Goal: Transaction & Acquisition: Subscribe to service/newsletter

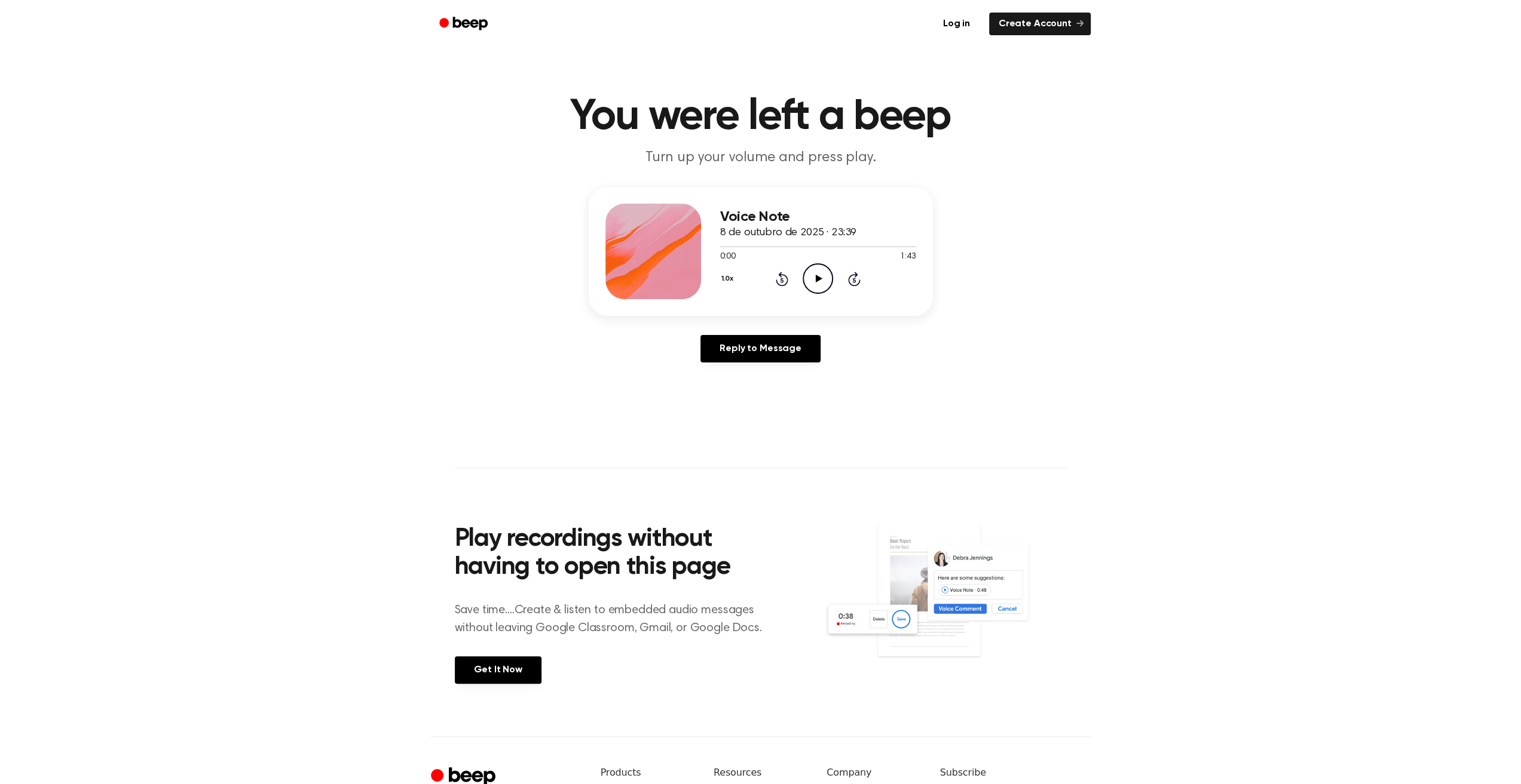
click at [816, 280] on icon at bounding box center [819, 278] width 7 height 8
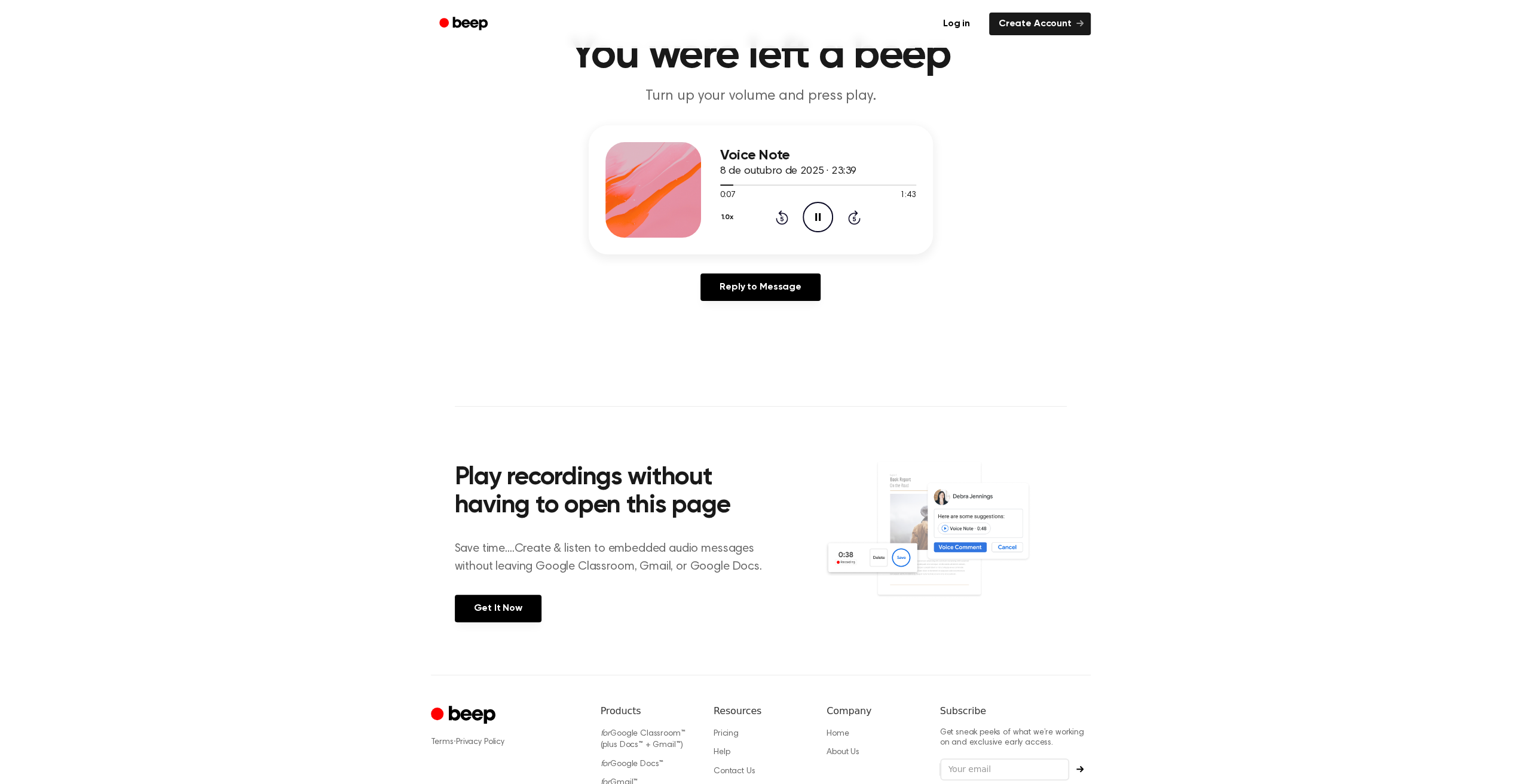
scroll to position [176, 0]
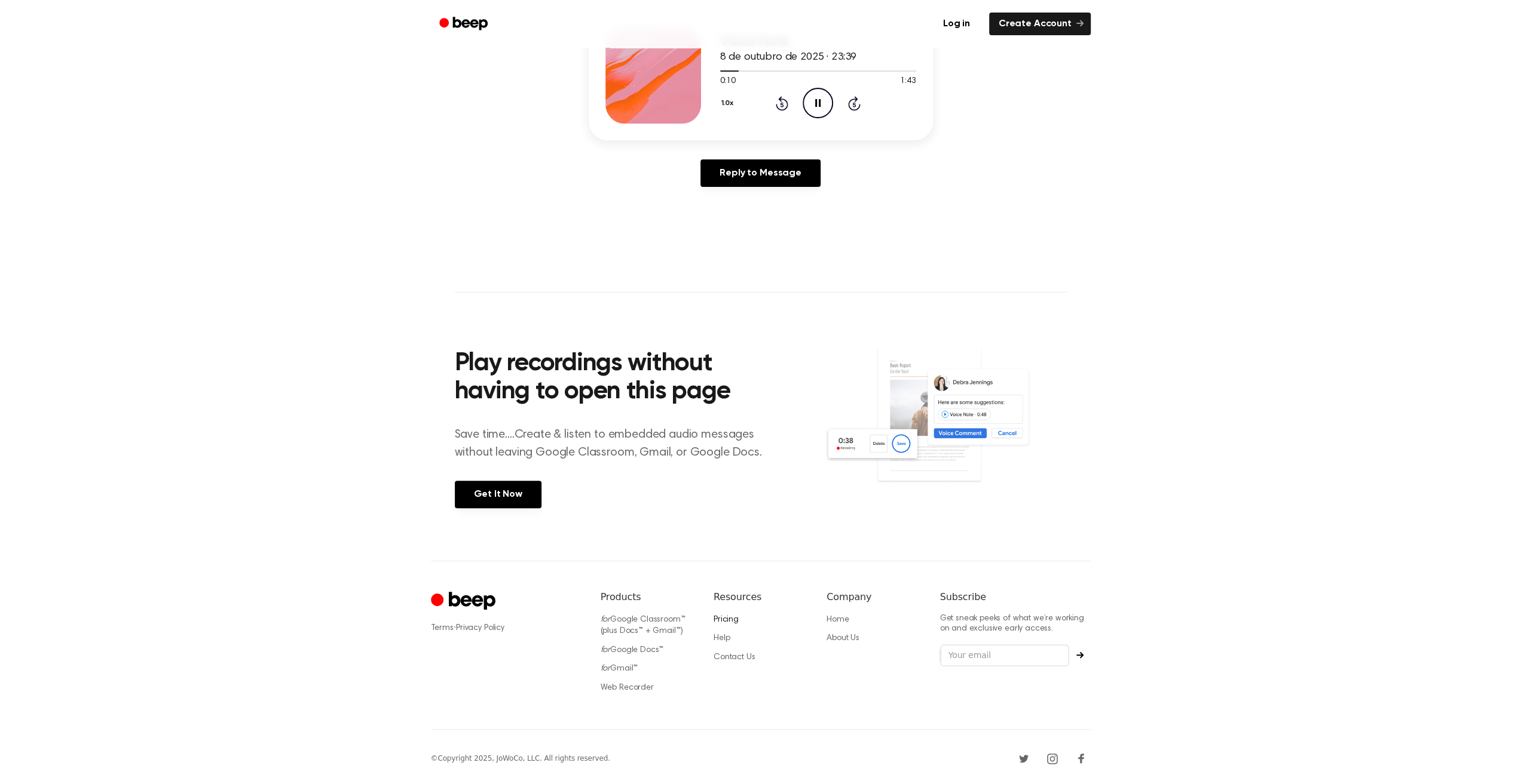
click at [724, 619] on link "Pricing" at bounding box center [726, 619] width 25 height 8
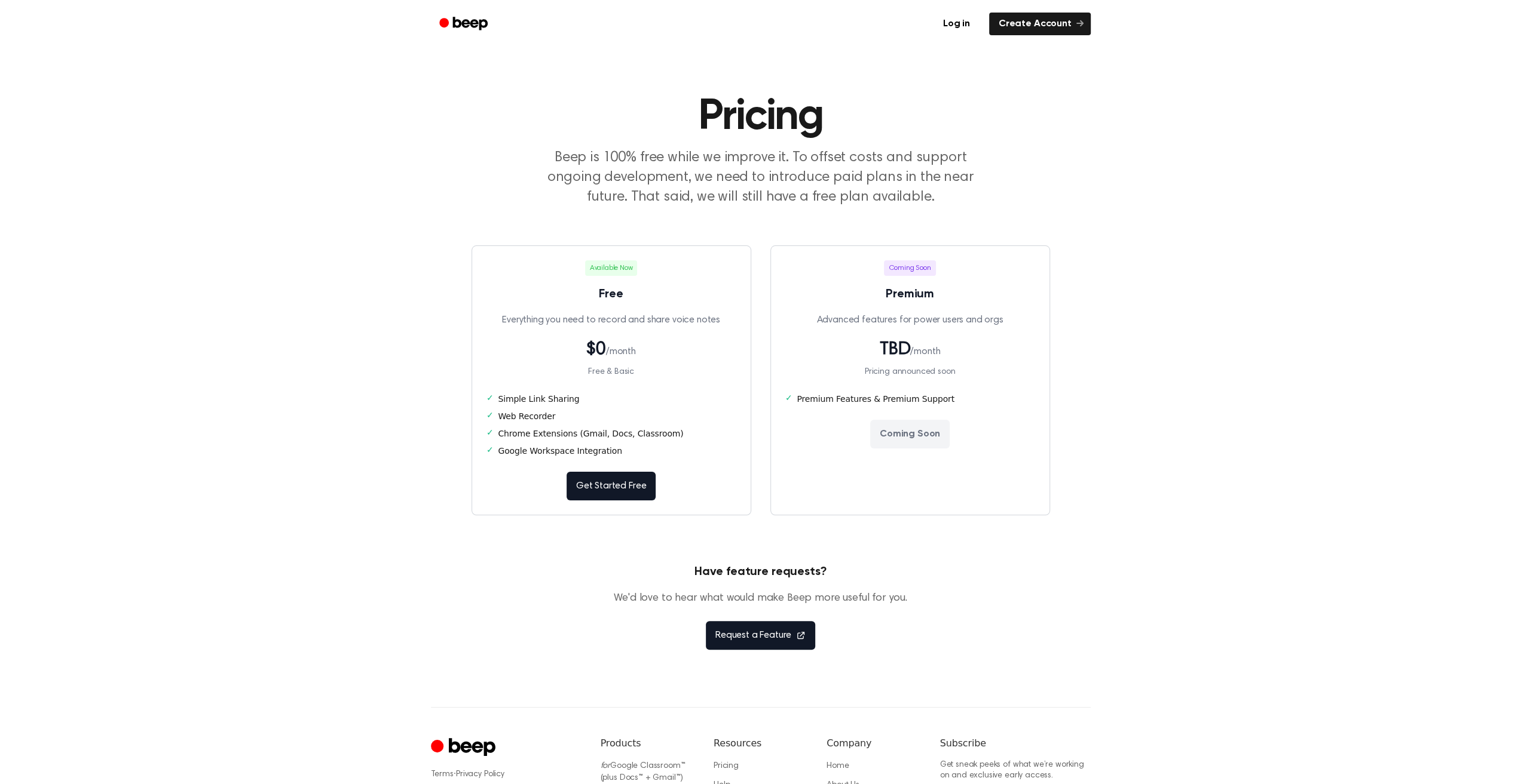
click at [1144, 171] on header "Pricing Beep is 100% free while we improve it. To offset costs and support ongo…" at bounding box center [760, 151] width 1492 height 112
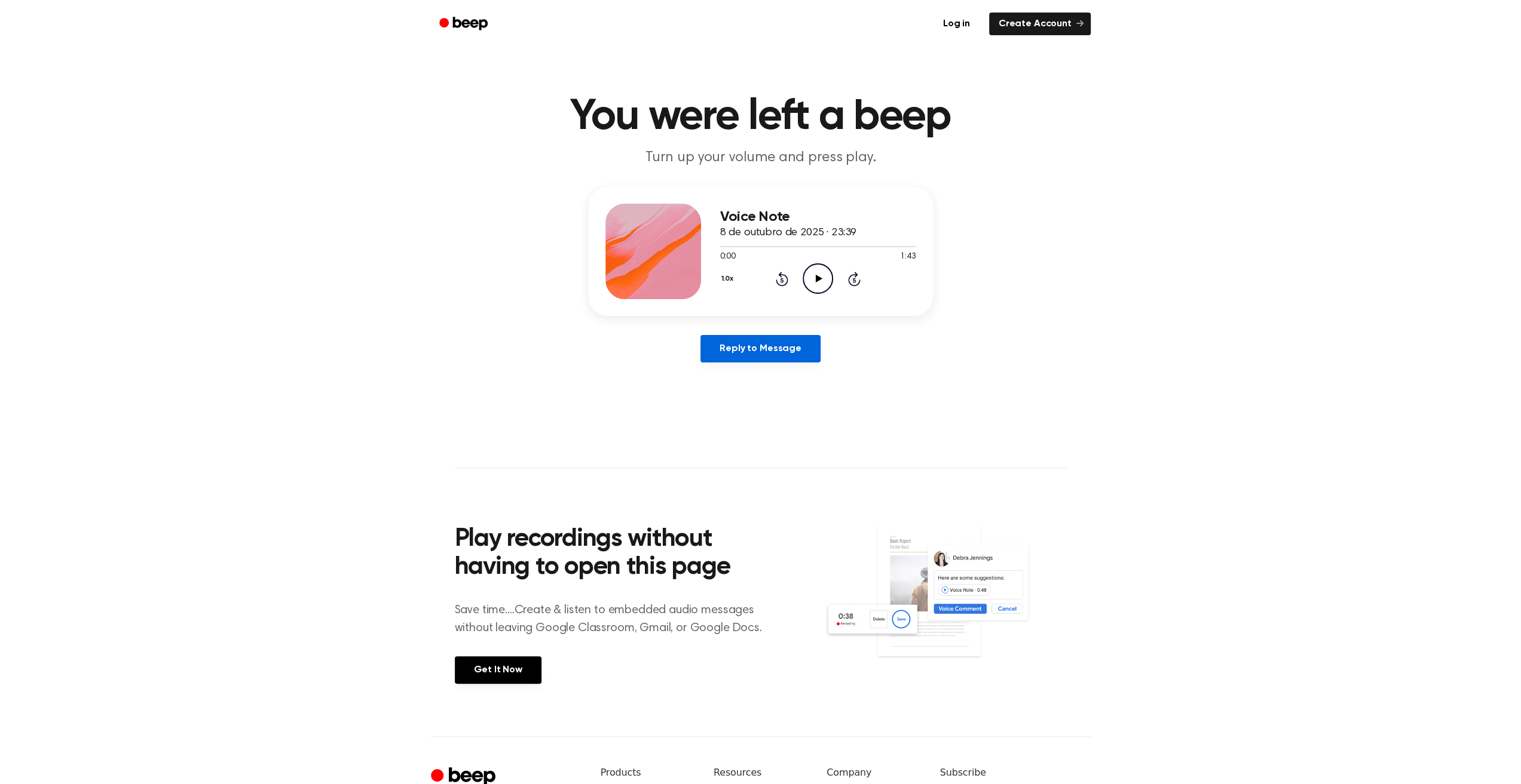
click at [755, 352] on link "Reply to Message" at bounding box center [760, 349] width 120 height 28
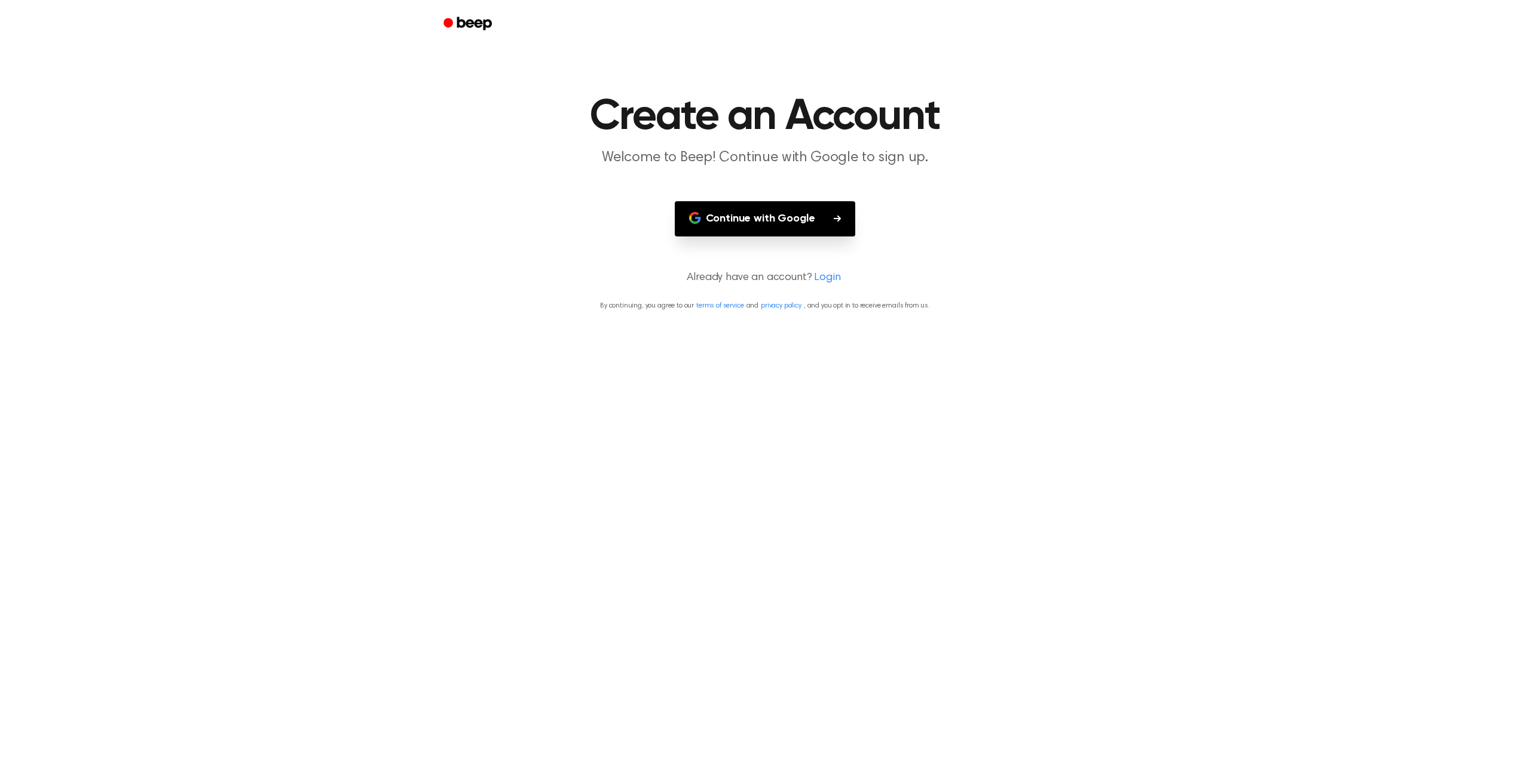
click at [769, 215] on button "Continue with Google" at bounding box center [765, 219] width 181 height 35
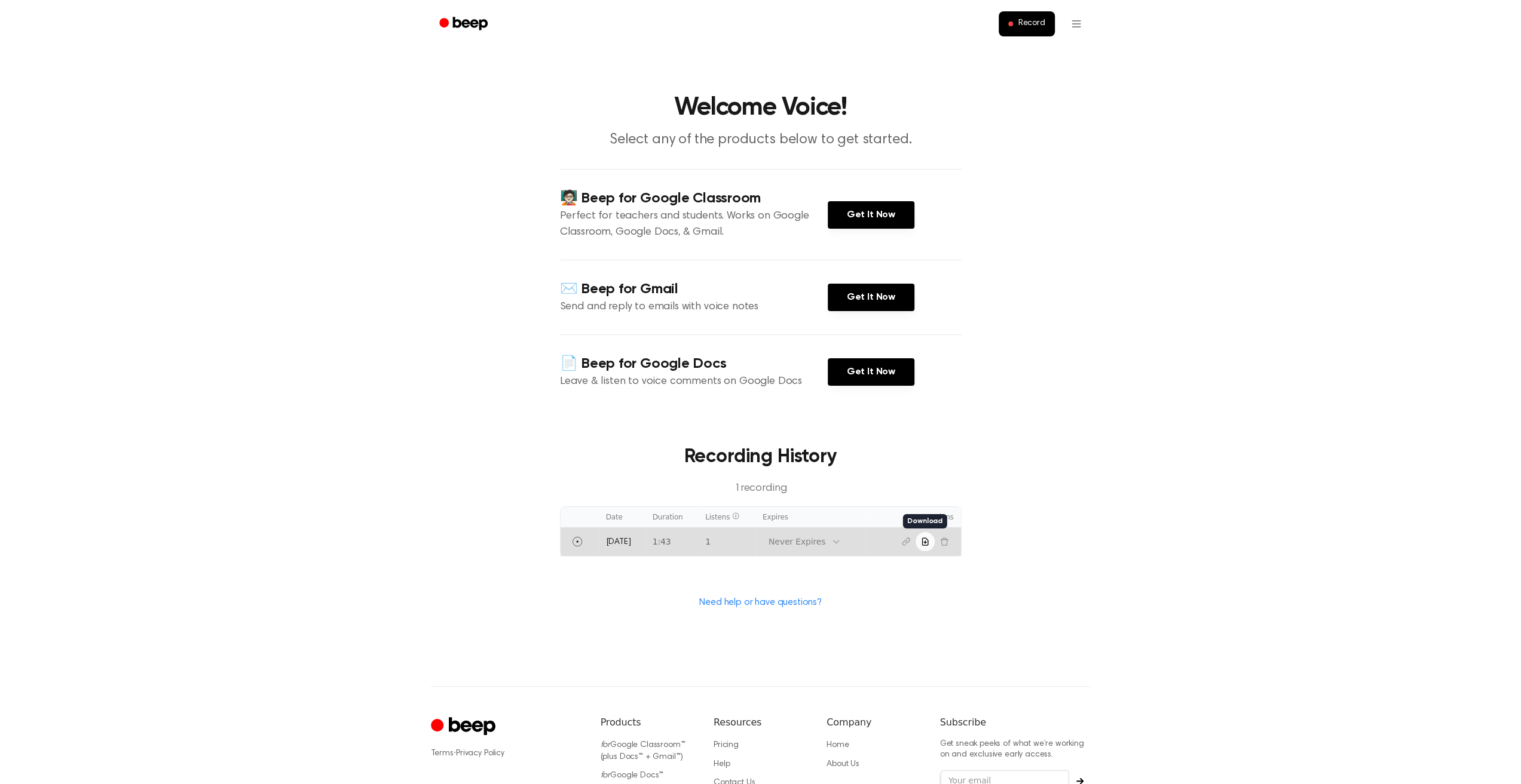
click at [924, 540] on icon "Download recording" at bounding box center [924, 541] width 9 height 9
